Goal: Task Accomplishment & Management: Manage account settings

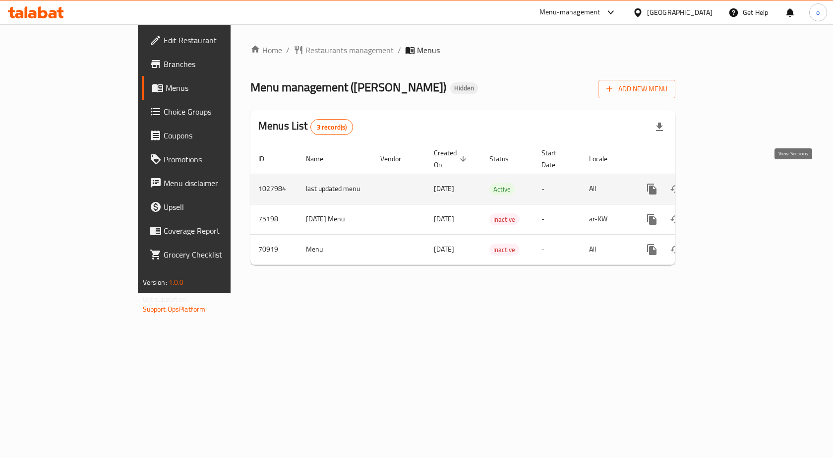
click at [730, 183] on icon "enhanced table" at bounding box center [724, 189] width 12 height 12
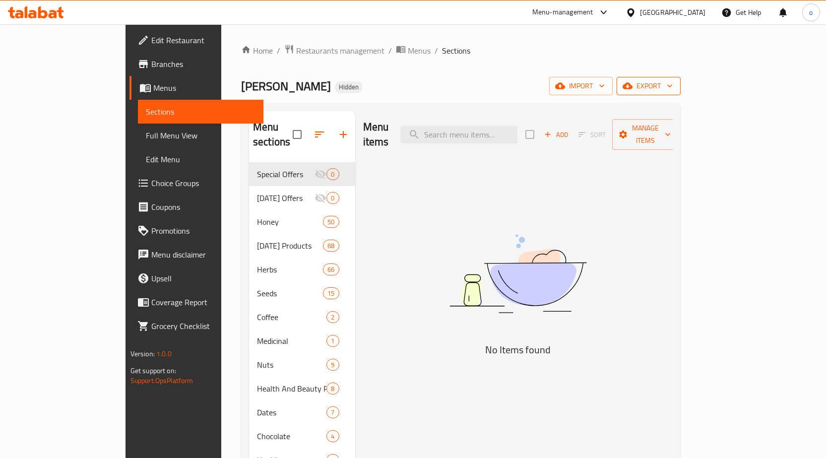
click at [673, 84] on span "export" at bounding box center [649, 86] width 48 height 12
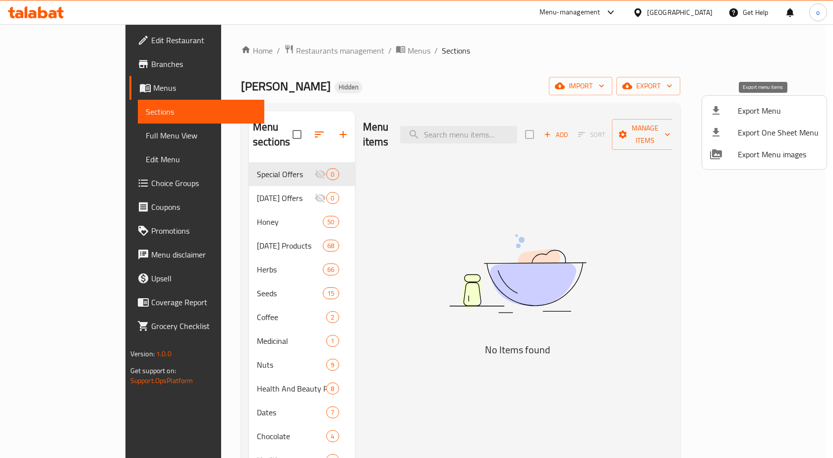
click at [763, 108] on span "Export Menu" at bounding box center [778, 111] width 81 height 12
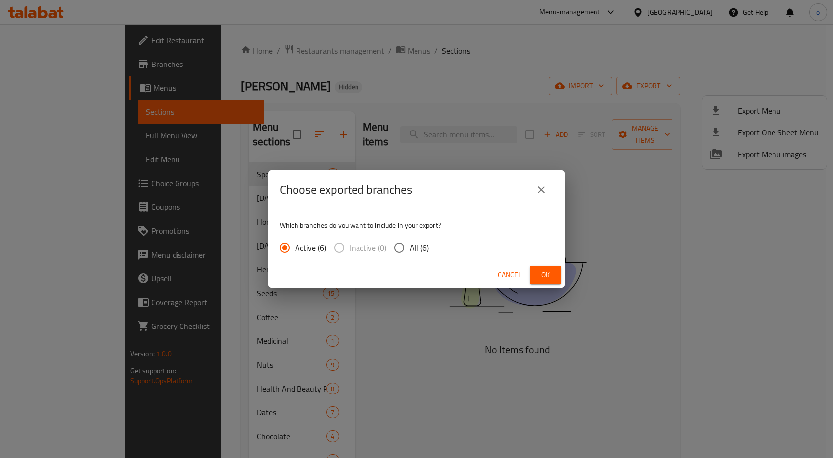
click at [401, 249] on input "All (6)" at bounding box center [399, 247] width 21 height 21
radio input "true"
click at [548, 278] on span "Ok" at bounding box center [546, 275] width 16 height 12
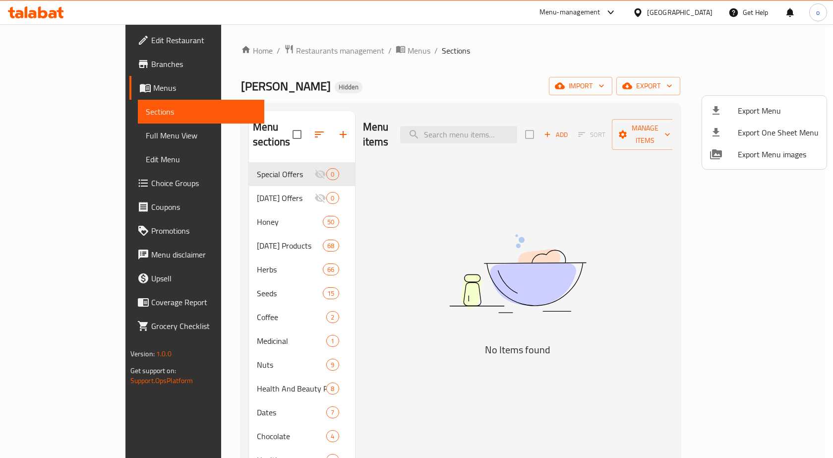
click at [277, 50] on div at bounding box center [416, 229] width 833 height 458
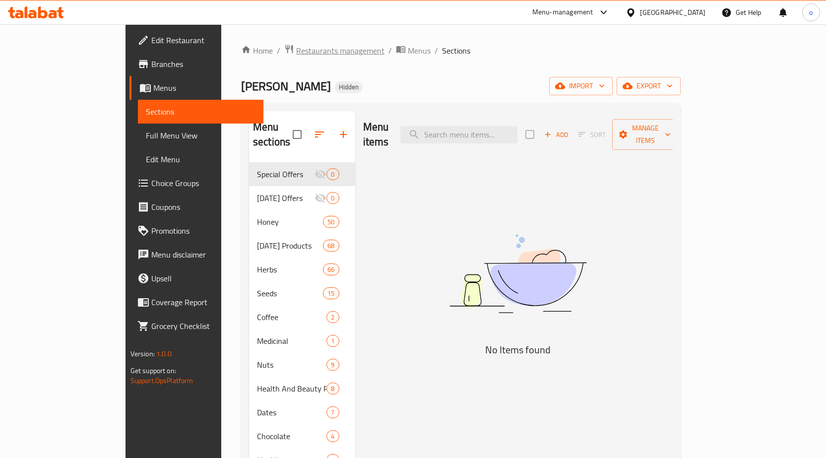
click at [296, 53] on span "Restaurants management" at bounding box center [340, 51] width 88 height 12
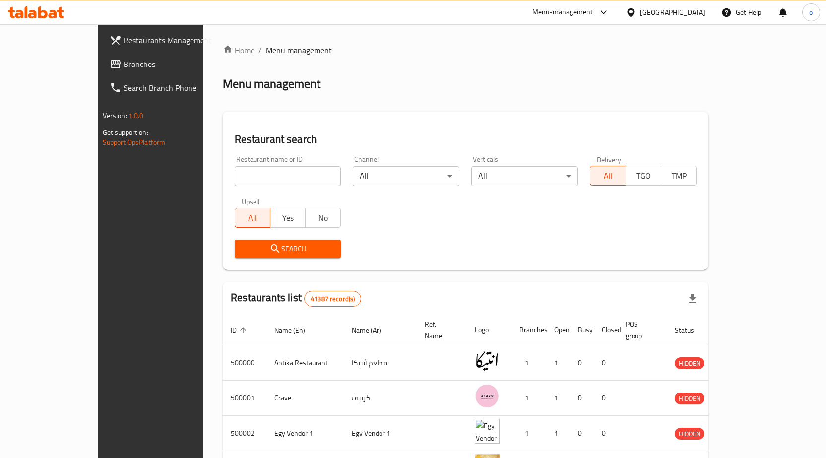
click at [270, 167] on input "search" at bounding box center [288, 176] width 107 height 20
paste input "500000"
type input "500000"
click button "Search" at bounding box center [288, 249] width 107 height 18
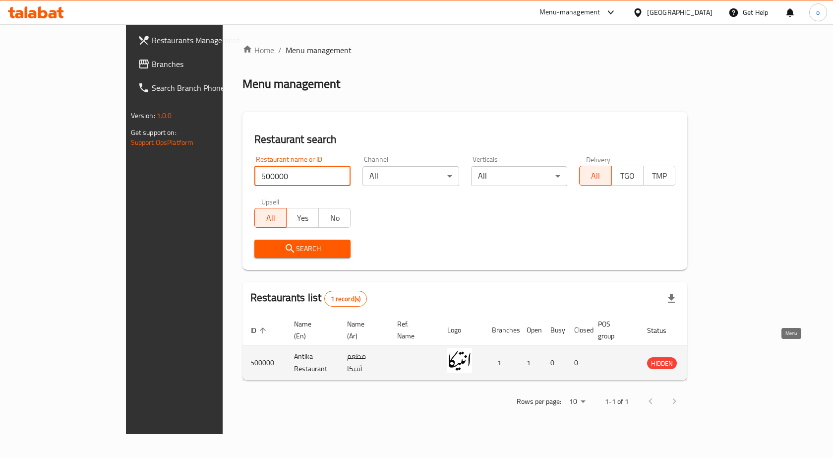
click at [709, 361] on icon "enhanced table" at bounding box center [707, 363] width 3 height 4
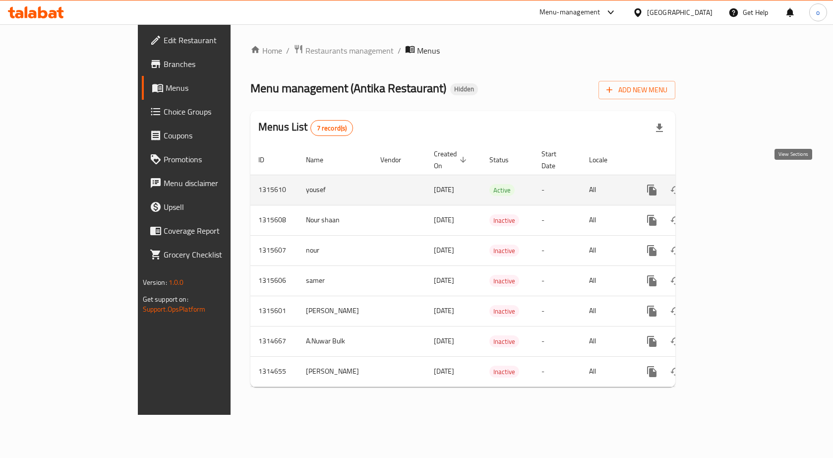
click at [730, 184] on icon "enhanced table" at bounding box center [724, 190] width 12 height 12
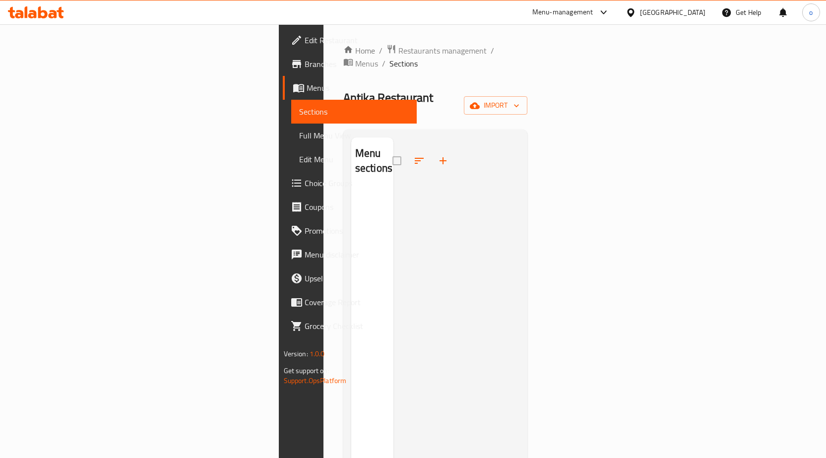
click at [305, 45] on span "Edit Restaurant" at bounding box center [357, 40] width 104 height 12
